Goal: Task Accomplishment & Management: Manage account settings

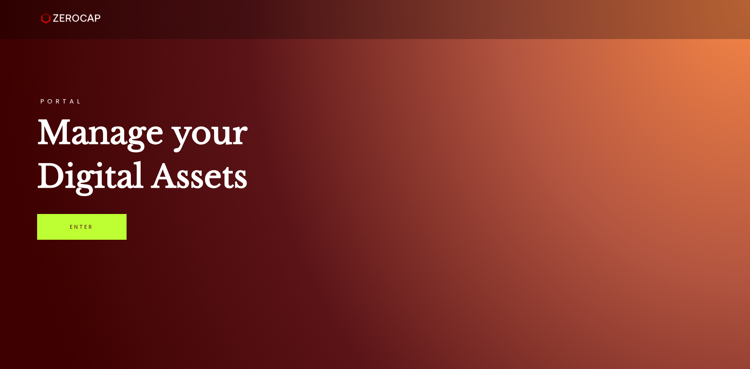
click at [74, 234] on link "Enter" at bounding box center [81, 227] width 89 height 26
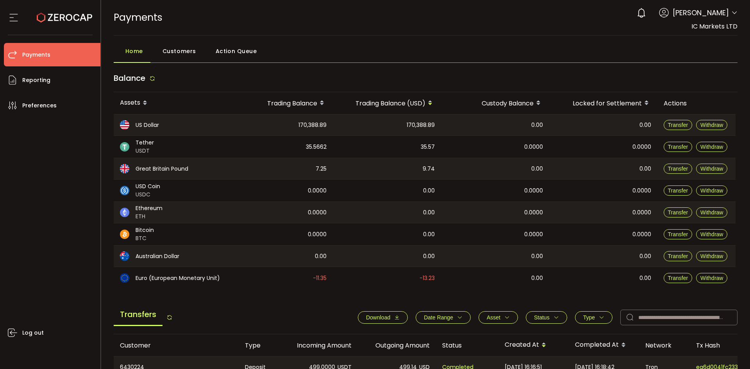
drag, startPoint x: 724, startPoint y: 27, endPoint x: 730, endPoint y: 22, distance: 8.3
click at [725, 26] on span "IC Markets LTD" at bounding box center [714, 26] width 46 height 9
click at [732, 16] on span at bounding box center [734, 13] width 6 height 8
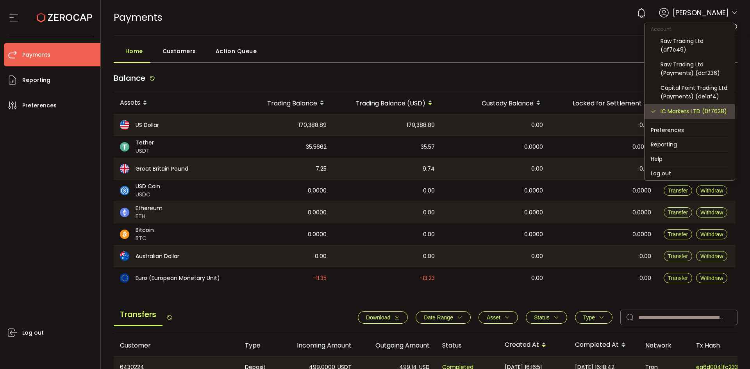
click at [708, 116] on div "IC Markets LTD (0f7628)" at bounding box center [694, 111] width 68 height 9
